Goal: Task Accomplishment & Management: Manage account settings

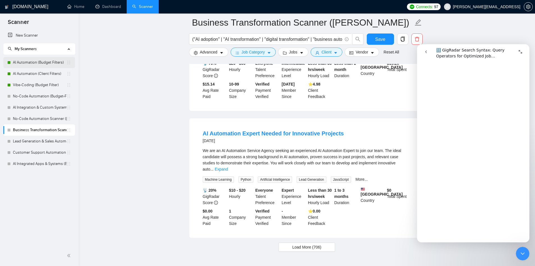
scroll to position [991, 0]
click at [43, 64] on link "AI Automation (Budget Filters)" at bounding box center [40, 62] width 54 height 11
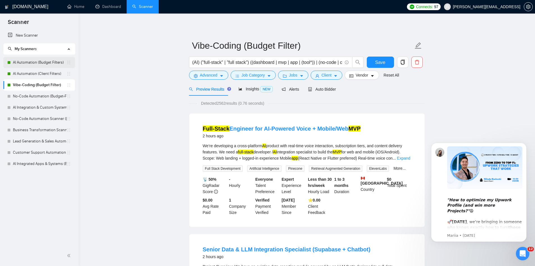
click at [60, 64] on link "AI Automation (Budget Filters)" at bounding box center [40, 62] width 54 height 11
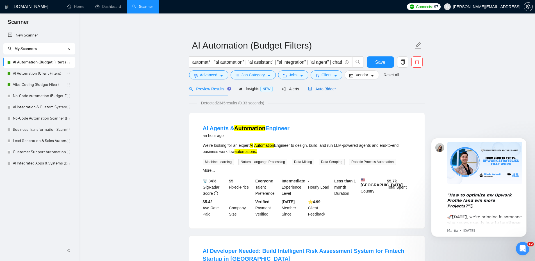
click at [324, 89] on span "Auto Bidder" at bounding box center [322, 89] width 28 height 4
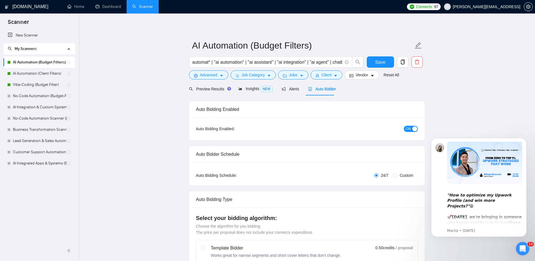
checkbox input "true"
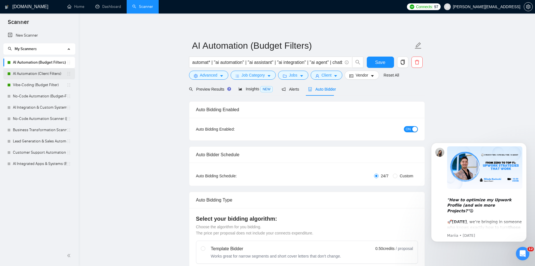
click at [40, 75] on link "AI Automation (Client Filters)" at bounding box center [40, 73] width 54 height 11
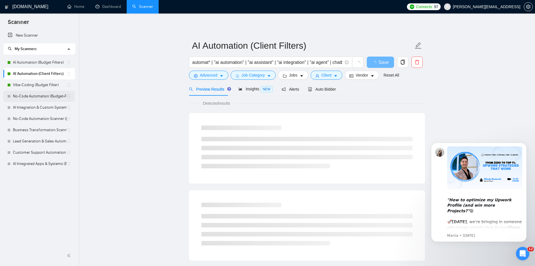
click at [42, 97] on link "No-Code Automation (Budget-Filters)" at bounding box center [40, 96] width 54 height 11
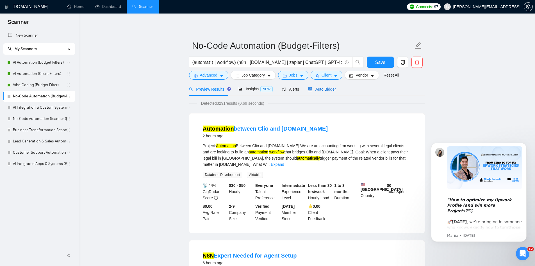
click at [323, 88] on span "Auto Bidder" at bounding box center [322, 89] width 28 height 4
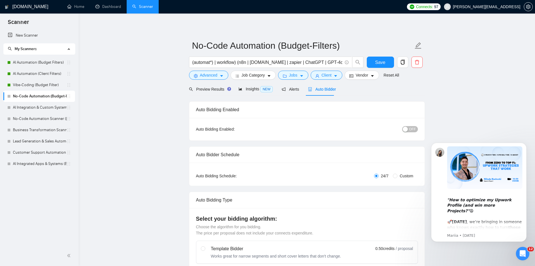
checkbox input "true"
click at [37, 85] on link "Vibe-Coding (Budget Filter)" at bounding box center [40, 84] width 54 height 11
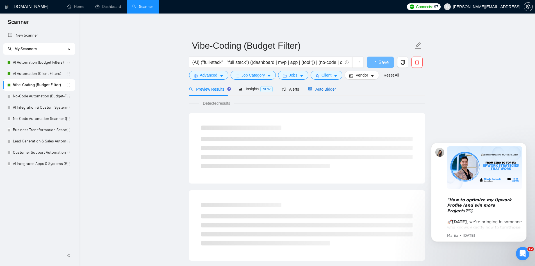
click at [322, 87] on span "Auto Bidder" at bounding box center [322, 89] width 28 height 4
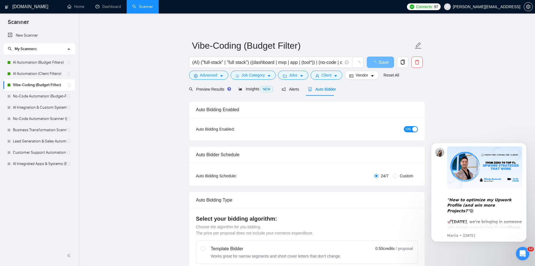
click at [410, 127] on span "ON" at bounding box center [408, 129] width 5 height 6
click at [374, 66] on button "Save" at bounding box center [380, 61] width 27 height 11
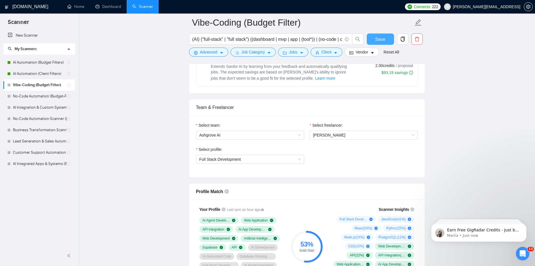
scroll to position [337, 0]
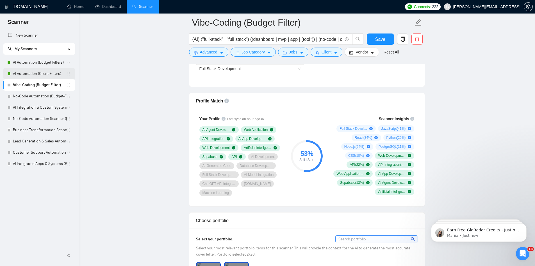
click at [33, 74] on link "AI Automation (Client Filters)" at bounding box center [40, 73] width 54 height 11
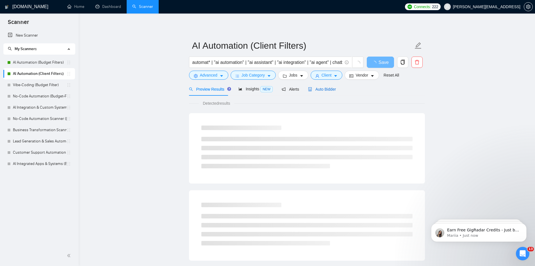
click at [330, 89] on span "Auto Bidder" at bounding box center [322, 89] width 28 height 4
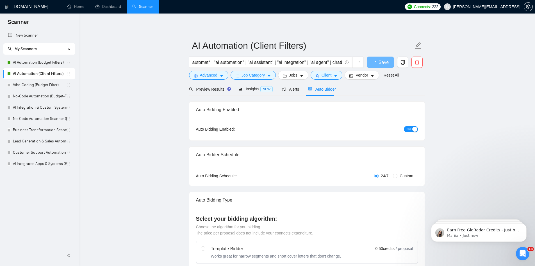
click at [410, 132] on span "ON" at bounding box center [408, 129] width 5 height 6
click at [376, 62] on span "Save" at bounding box center [381, 62] width 10 height 7
click at [48, 65] on link "AI Automation (Budget Filters)" at bounding box center [40, 62] width 54 height 11
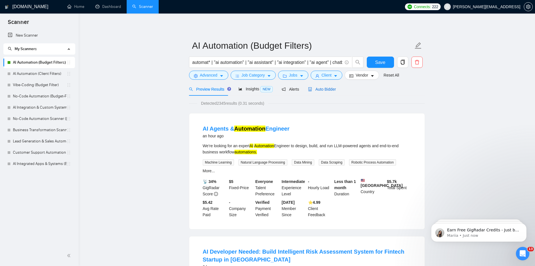
click at [322, 91] on span "Auto Bidder" at bounding box center [322, 89] width 28 height 4
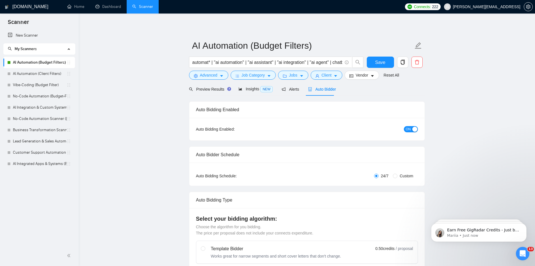
click at [414, 126] on div "button" at bounding box center [415, 128] width 5 height 5
click at [370, 62] on button "Save" at bounding box center [380, 61] width 27 height 11
checkbox input "true"
